Goal: Find specific page/section: Find specific page/section

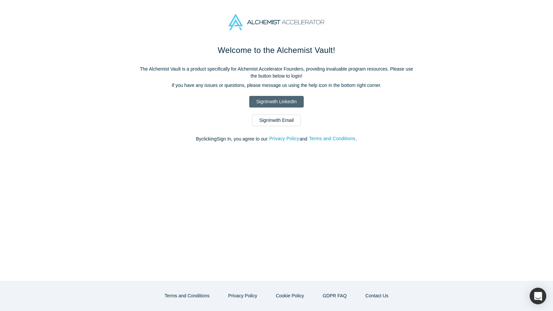
click at [267, 96] on link "Sign In with LinkedIn" at bounding box center [276, 102] width 54 height 12
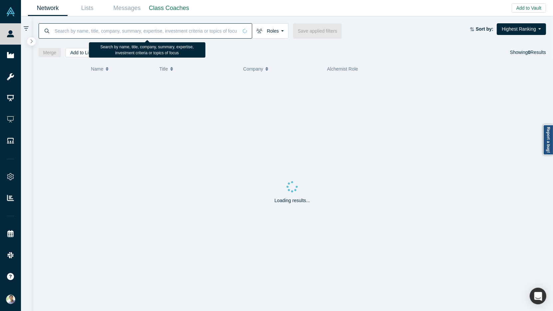
click at [60, 33] on input at bounding box center [146, 31] width 184 height 16
paste input "[PERSON_NAME]"
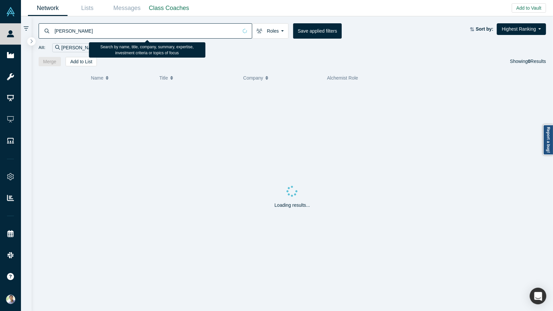
type input "[PERSON_NAME]"
